Goal: Share content: Share content

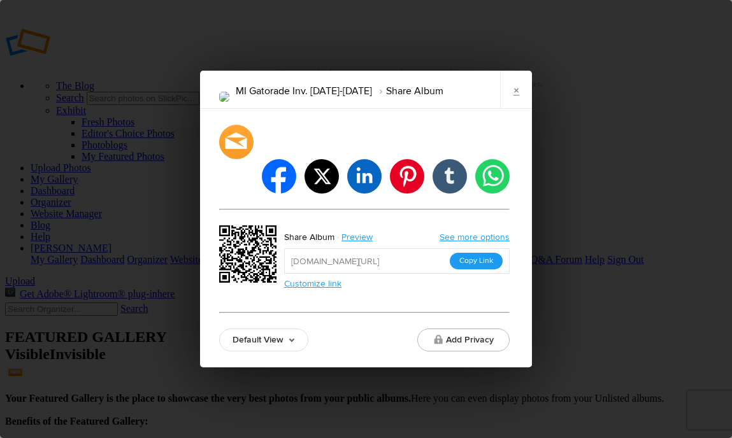
click at [483, 253] on button "Copy Link" at bounding box center [476, 261] width 53 height 17
click at [509, 109] on link "×" at bounding box center [516, 90] width 32 height 38
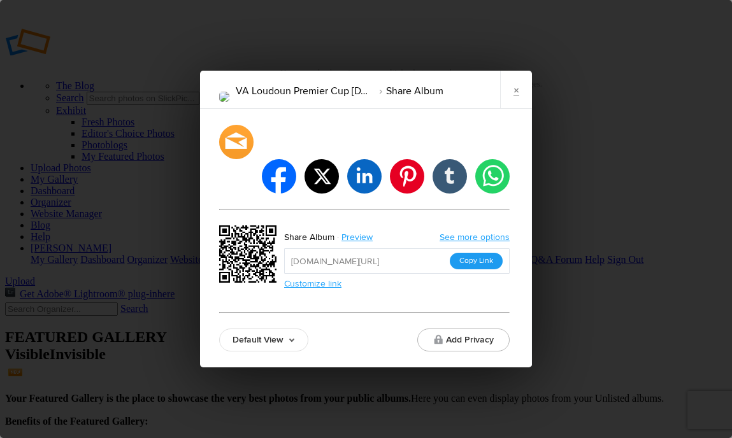
click at [473, 253] on button "Copy Link" at bounding box center [476, 261] width 53 height 17
click at [516, 109] on link "×" at bounding box center [516, 90] width 32 height 38
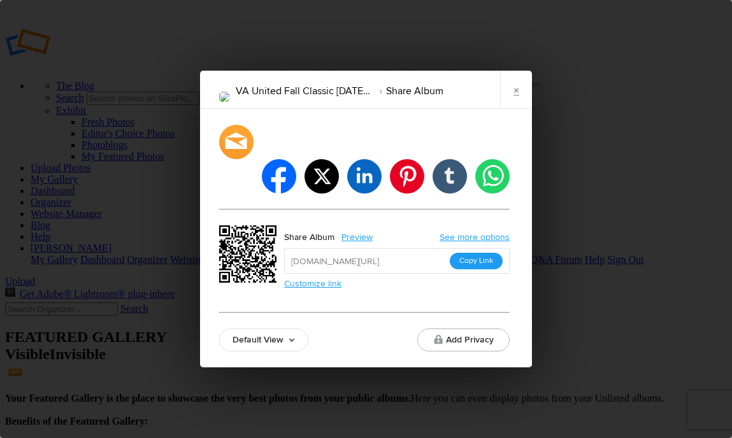
click at [484, 253] on button "Copy Link" at bounding box center [476, 261] width 53 height 17
